Goal: Information Seeking & Learning: Learn about a topic

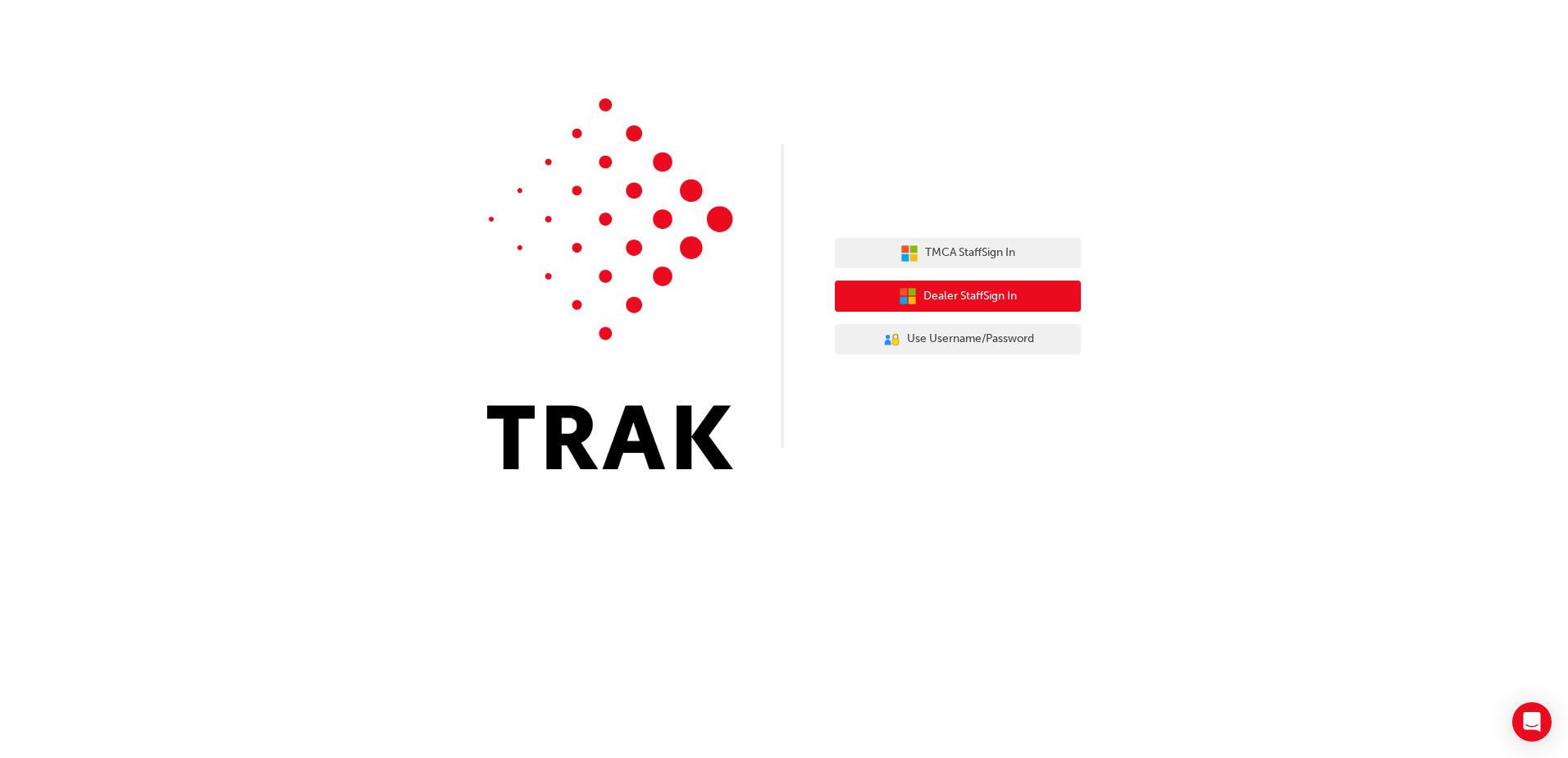
click at [947, 294] on span "Dealer Staff Sign In" at bounding box center [970, 297] width 94 height 19
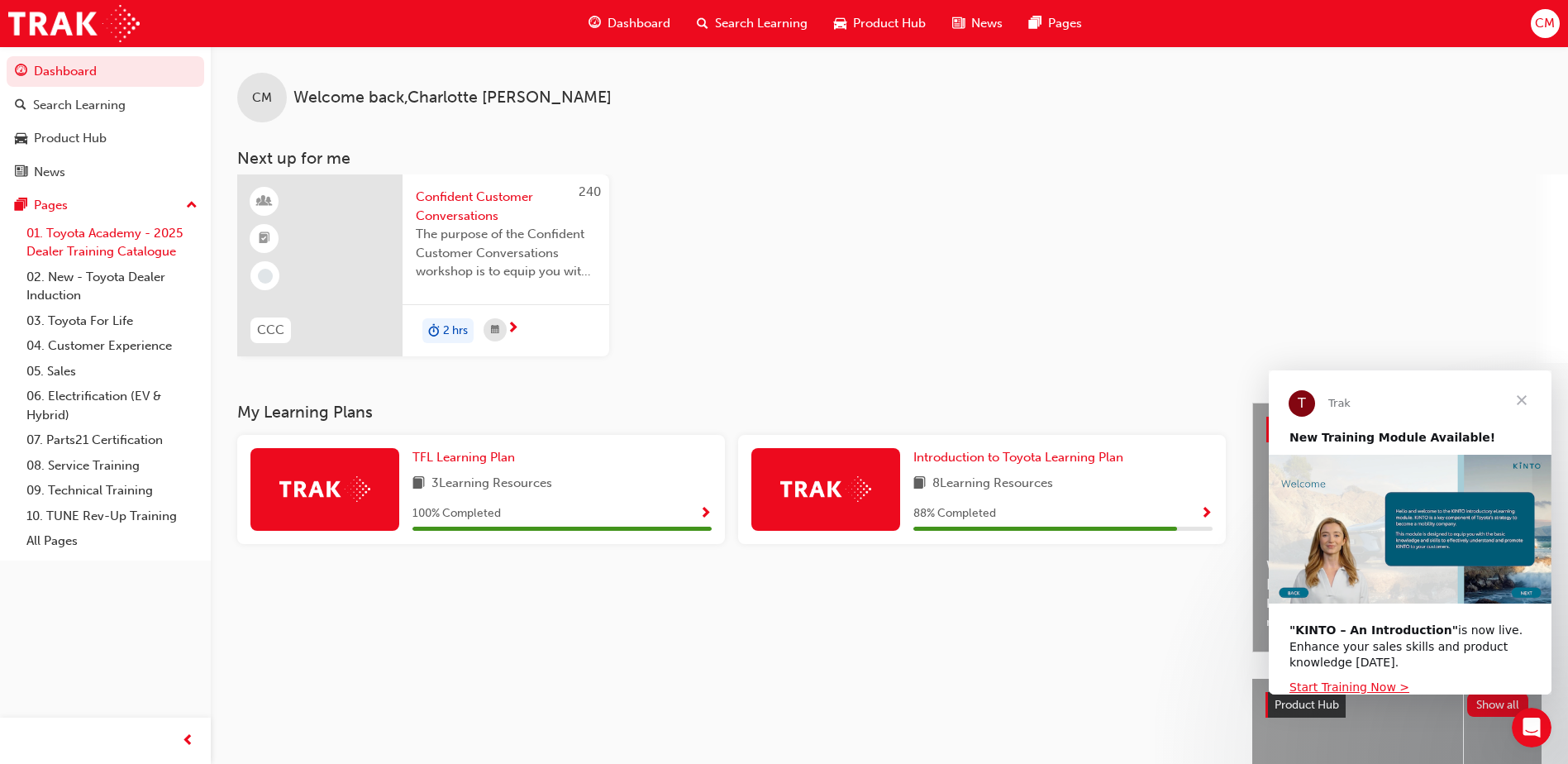
click at [77, 247] on link "01. Toyota Academy - 2025 Dealer Training Catalogue" at bounding box center [112, 243] width 185 height 44
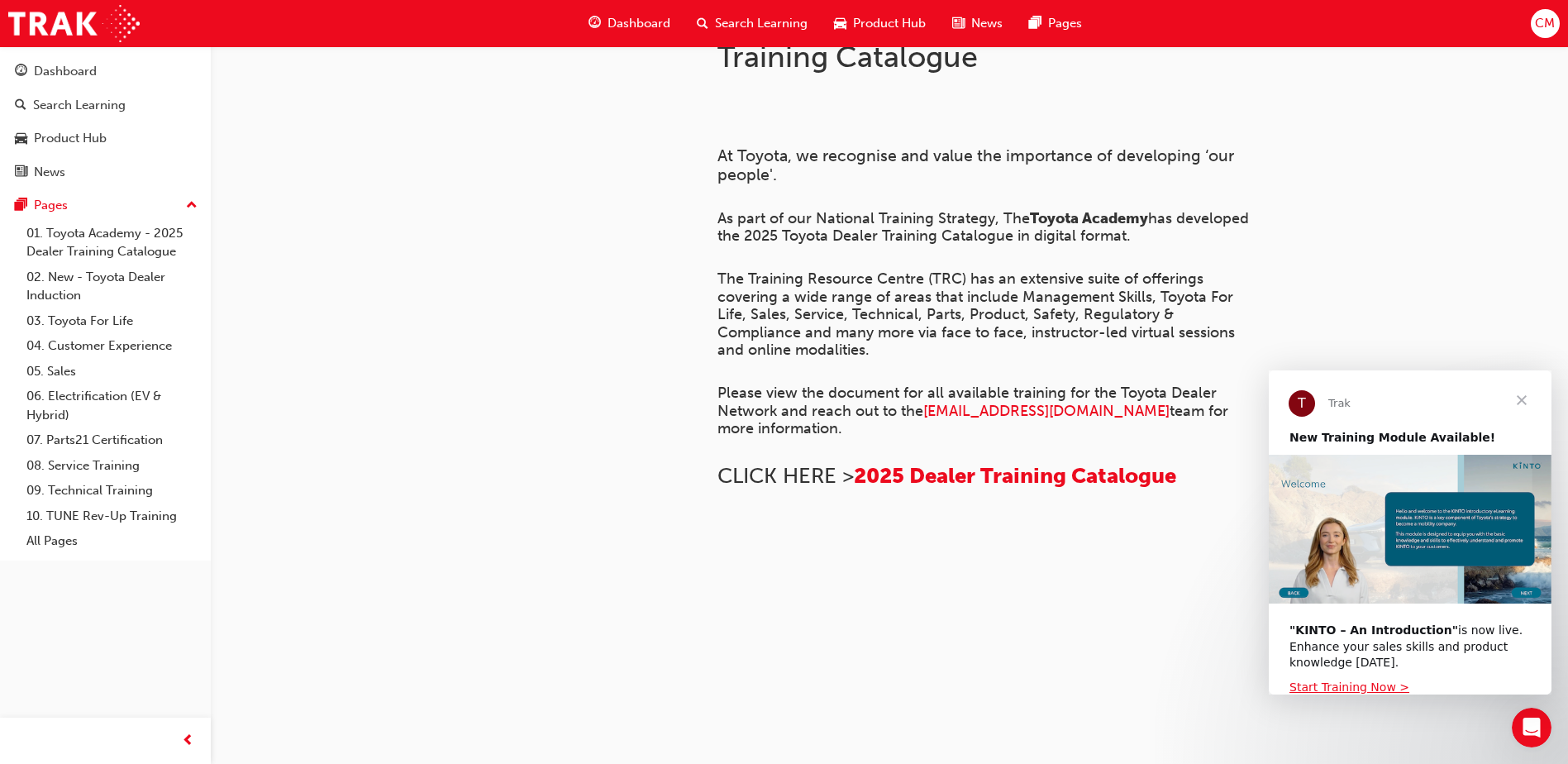
scroll to position [1120, 0]
click at [114, 355] on link "04. Customer Experience" at bounding box center [112, 346] width 185 height 26
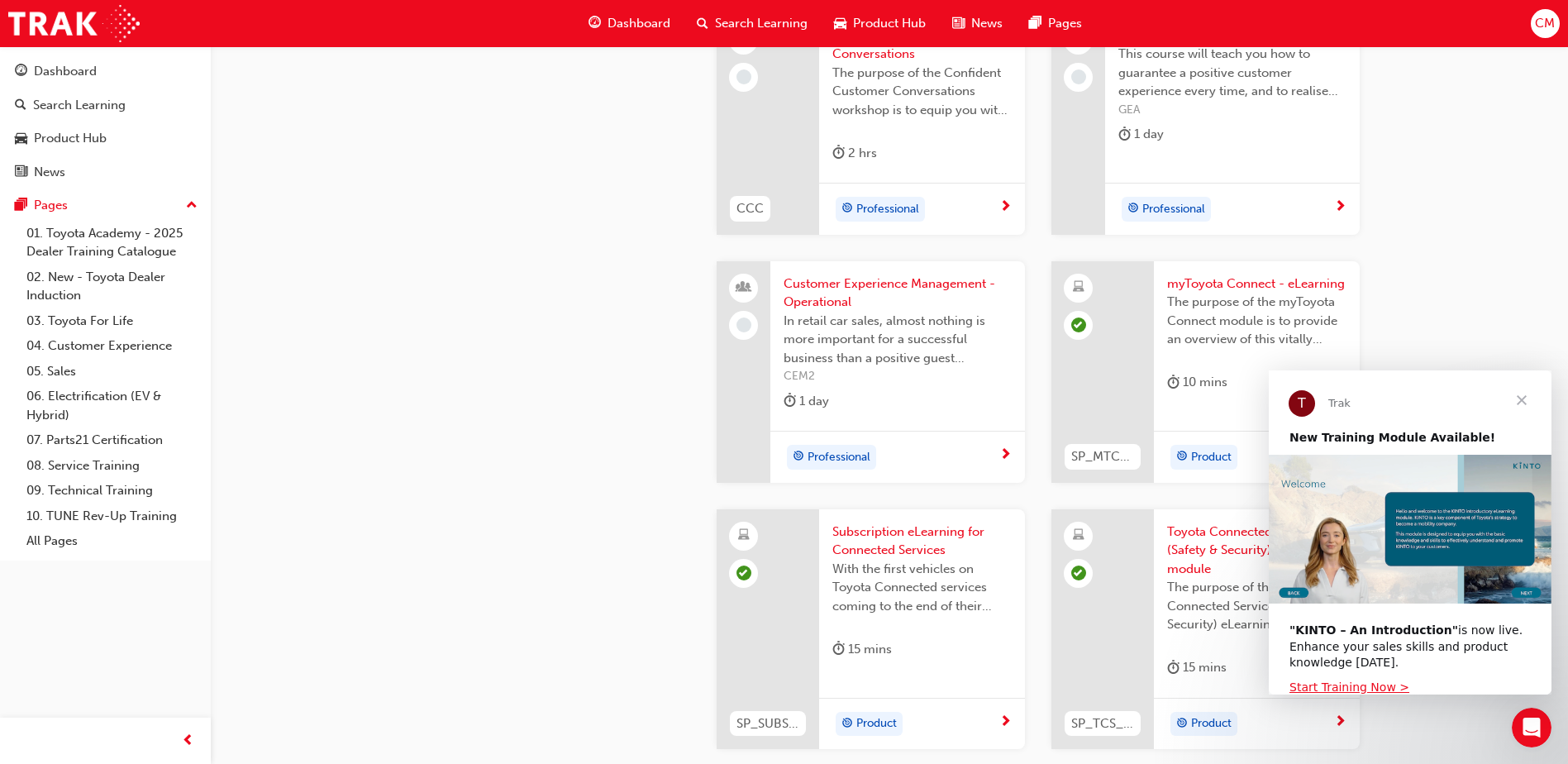
scroll to position [2397, 0]
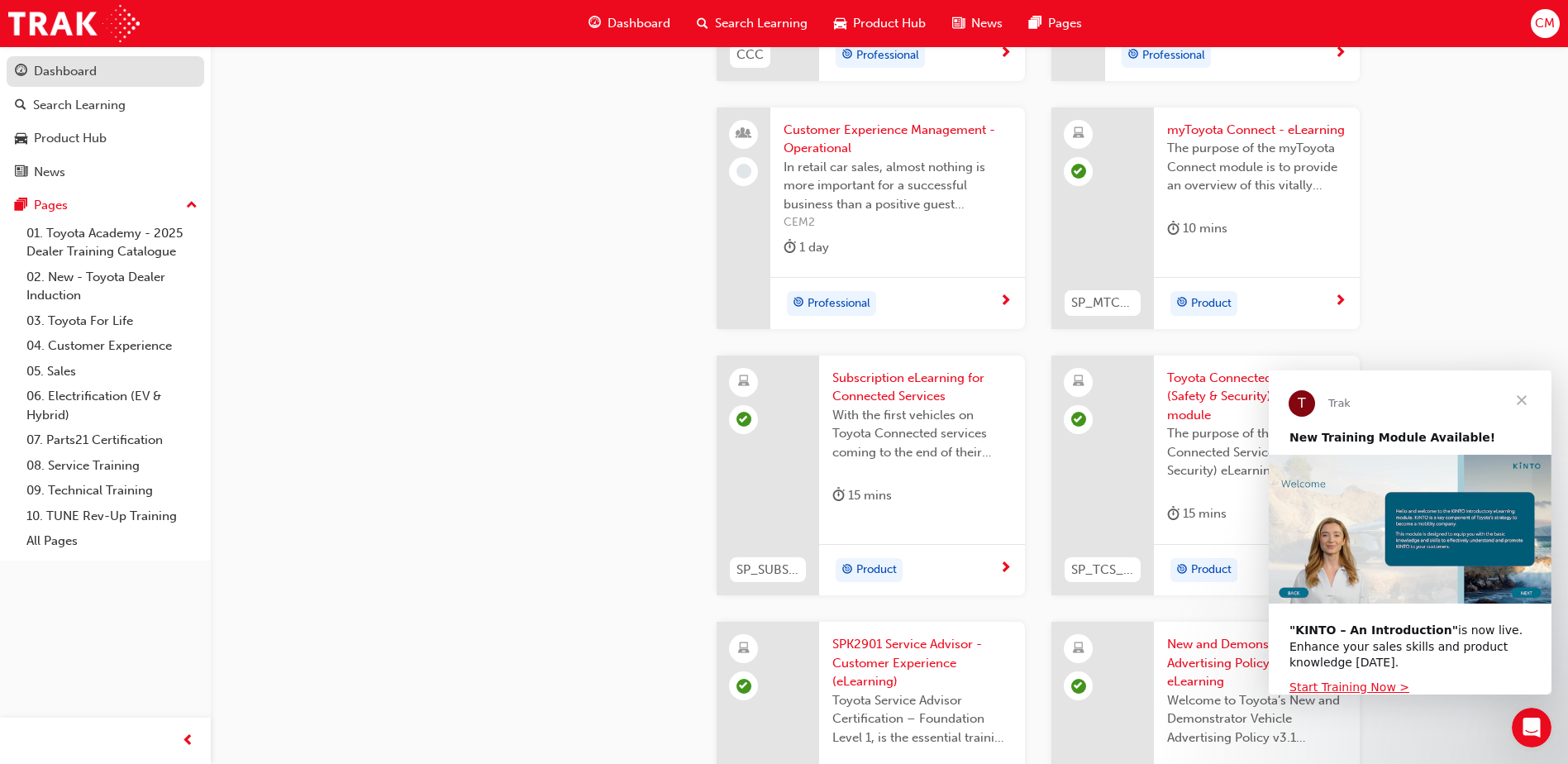
click at [72, 68] on div "Dashboard" at bounding box center [66, 71] width 63 height 19
